Goal: Task Accomplishment & Management: Use online tool/utility

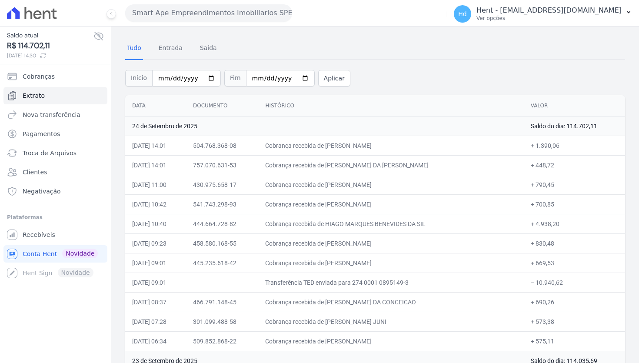
scroll to position [18, 0]
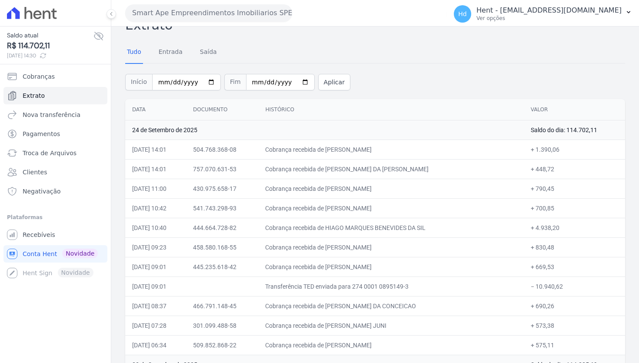
click at [419, 47] on div "Tudo Entrada Saída" at bounding box center [375, 52] width 500 height 21
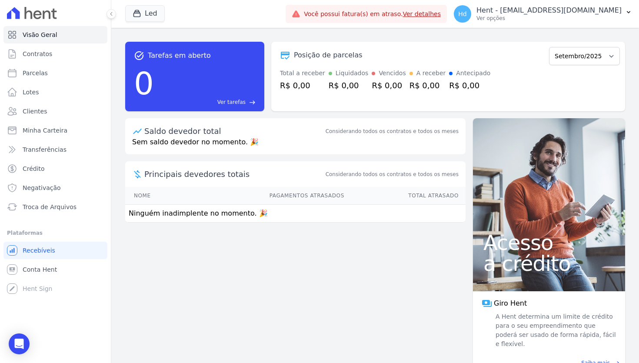
click at [611, 17] on p "Ver opções" at bounding box center [549, 18] width 145 height 7
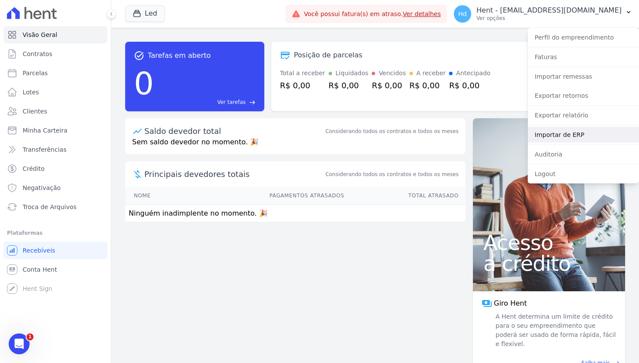
click at [586, 134] on link "Importar de ERP" at bounding box center [583, 135] width 111 height 16
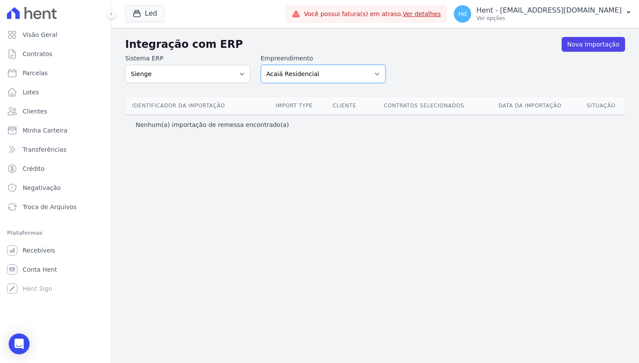
click at [298, 73] on select "Acaiá Residencial ACQUA 8 PELOTAS SPE LTDA ACQUA 8 PELOTAS SPE LTDA II ACQUA LI…" at bounding box center [323, 74] width 125 height 18
select select "8596301f-20fa-4ed2-bd5b-dd1b74e509d5"
click at [261, 65] on select "Acaiá Residencial ACQUA 8 PELOTAS SPE LTDA ACQUA 8 PELOTAS SPE LTDA II ACQUA LI…" at bounding box center [323, 74] width 125 height 18
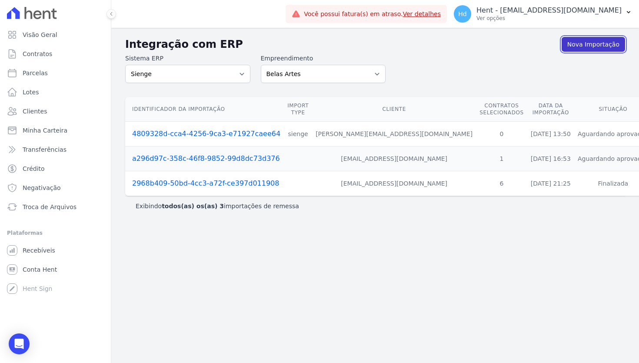
click at [607, 43] on link "Nova Importação" at bounding box center [594, 44] width 64 height 15
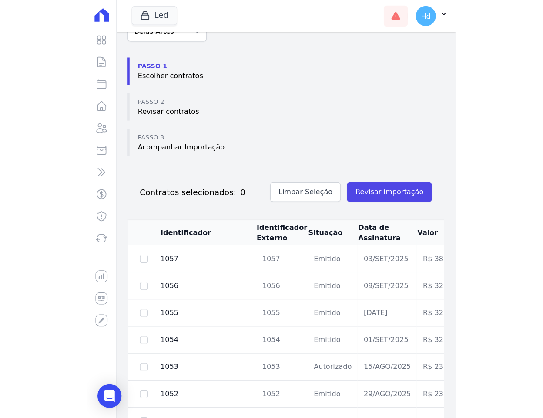
scroll to position [60, 0]
